Goal: Task Accomplishment & Management: Manage account settings

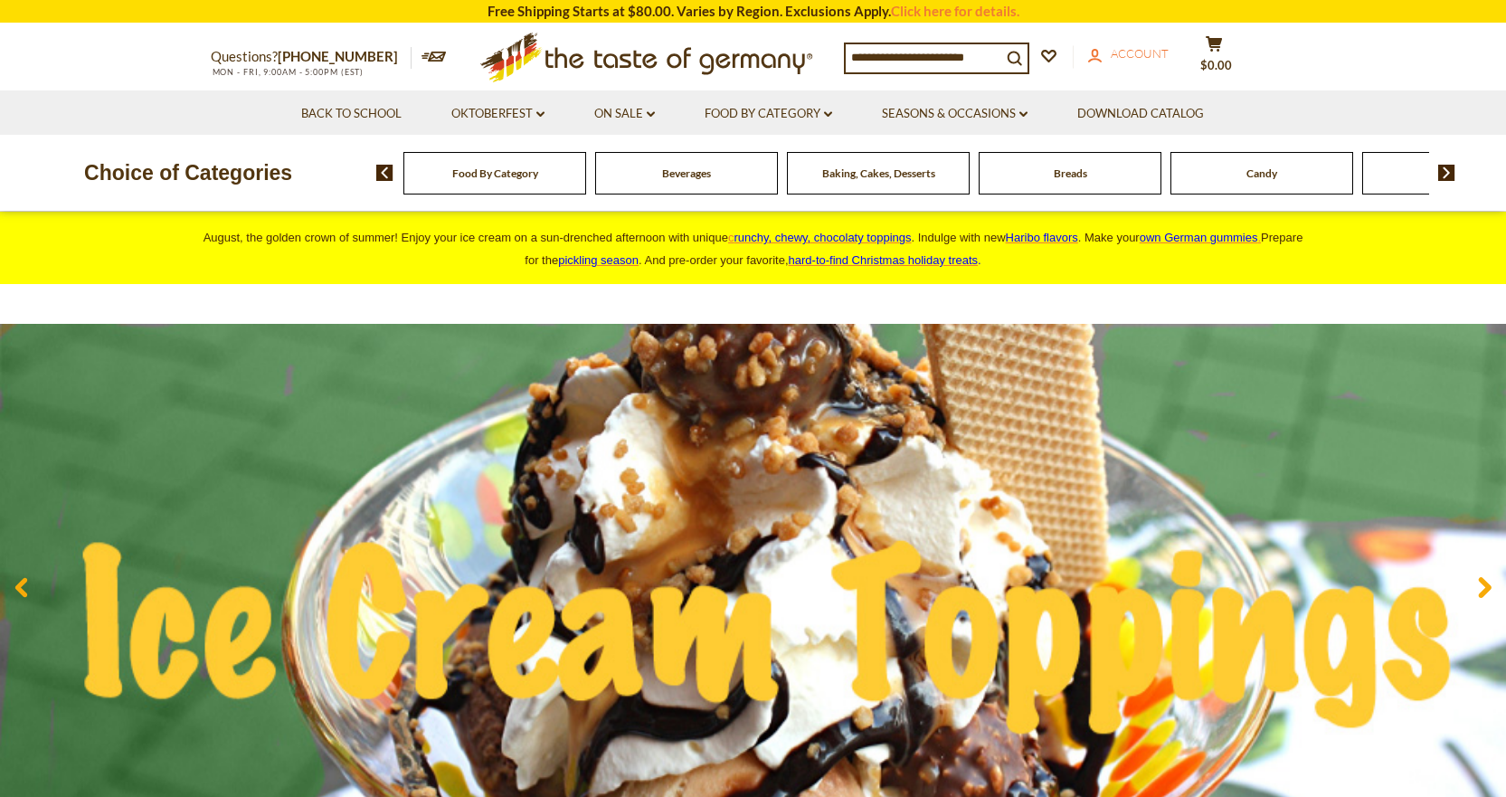
click at [1158, 50] on span "Account" at bounding box center [1140, 53] width 58 height 14
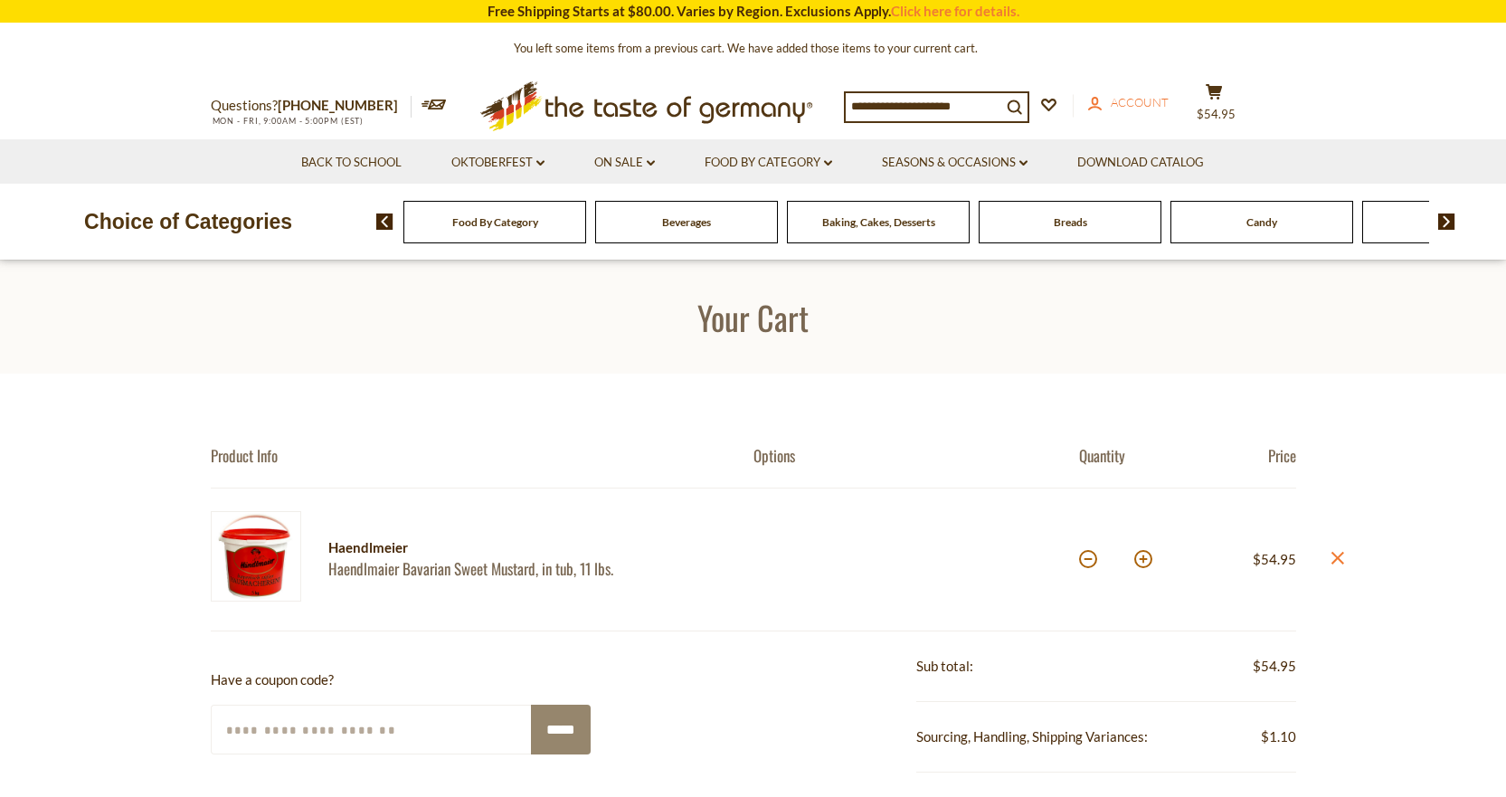
click at [1122, 101] on span "Account" at bounding box center [1140, 102] width 58 height 14
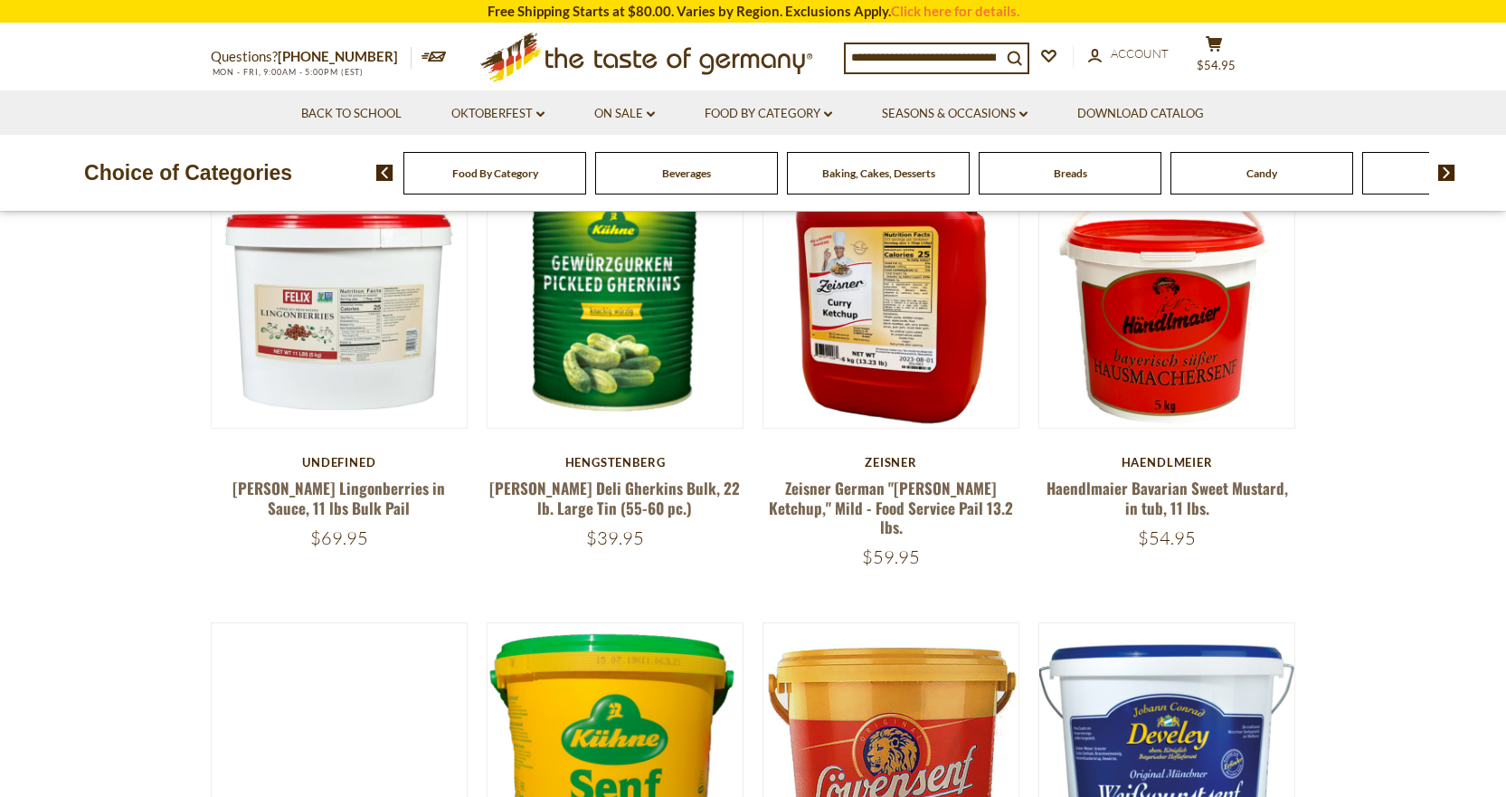
scroll to position [633, 0]
